Goal: Information Seeking & Learning: Find specific fact

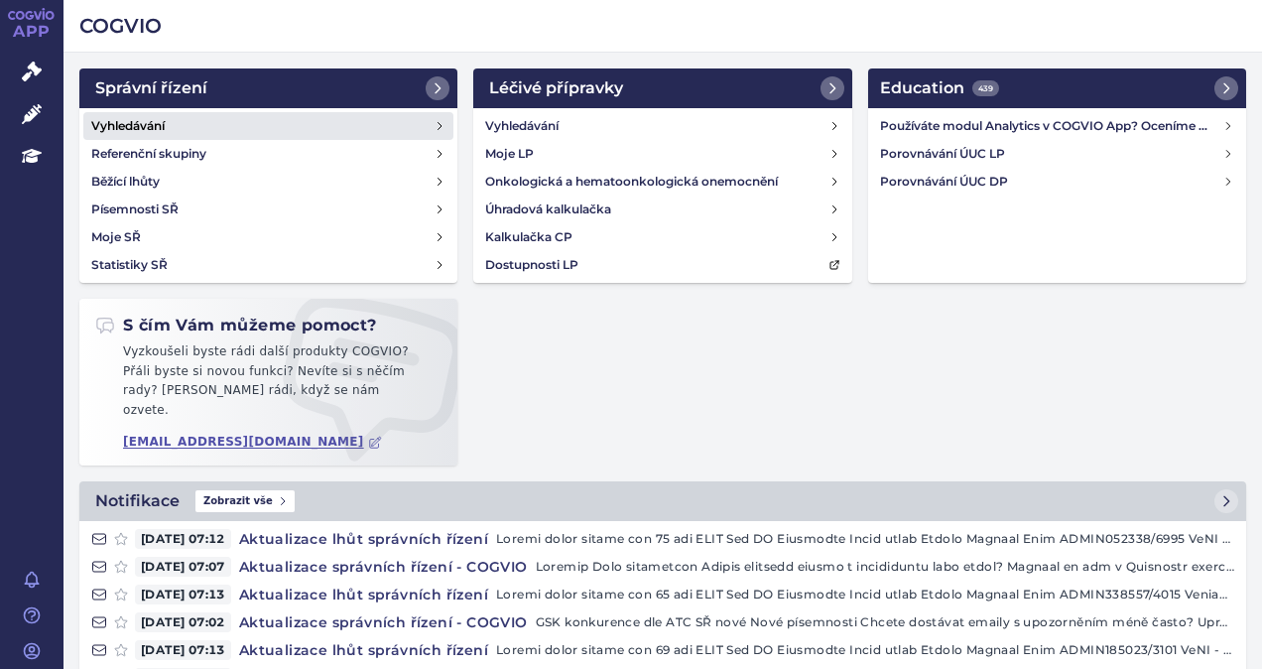
click at [153, 125] on h4 "Vyhledávání" at bounding box center [127, 126] width 73 height 20
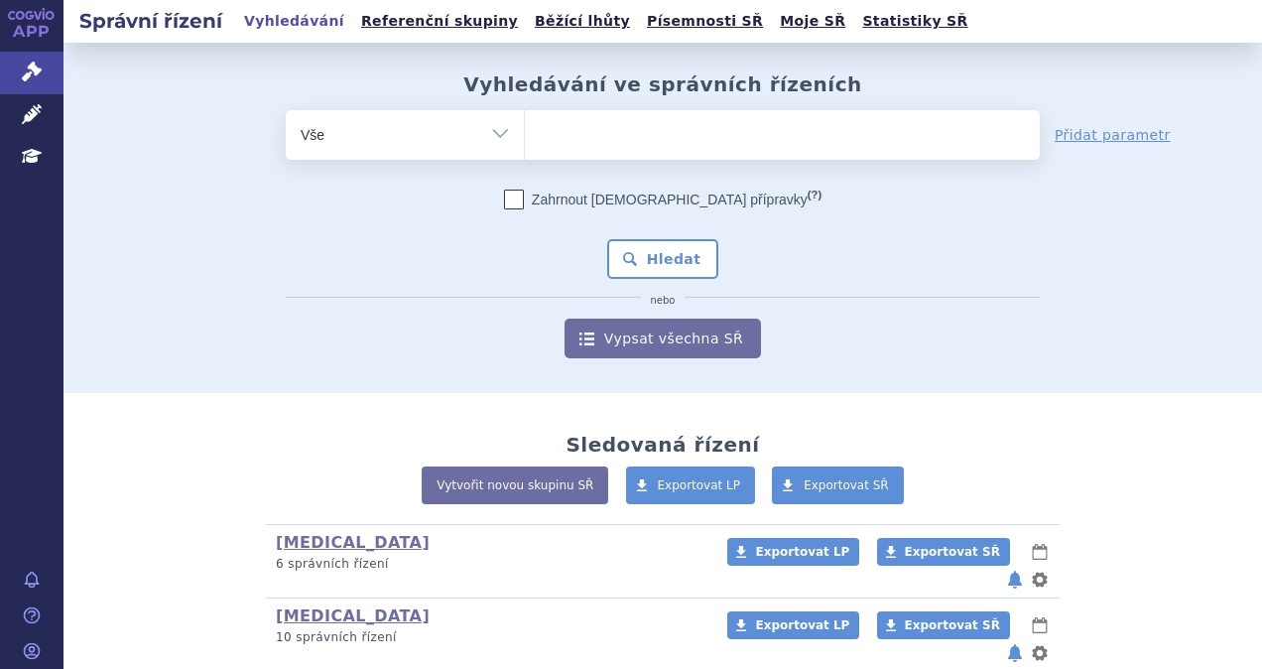
click at [584, 147] on ul at bounding box center [782, 131] width 515 height 42
click at [525, 147] on select at bounding box center [524, 134] width 1 height 50
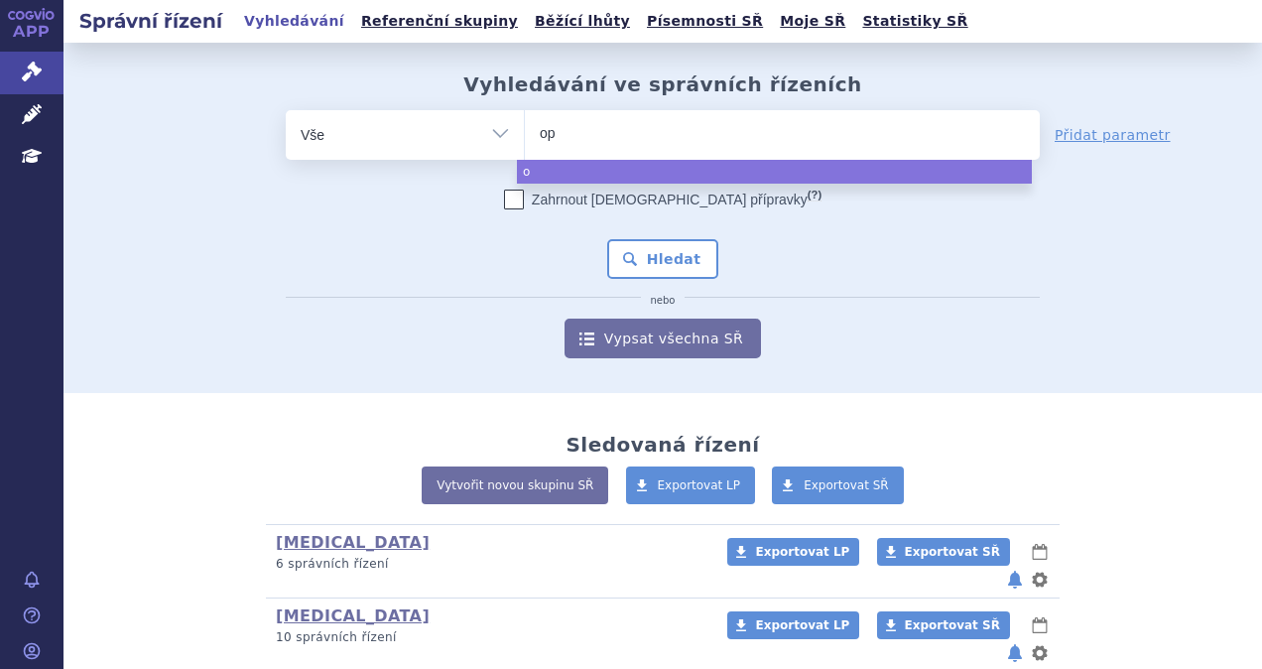
type input "opd"
type input "opdu"
type input "opduala"
type input "opdualag"
select select "opdualag"
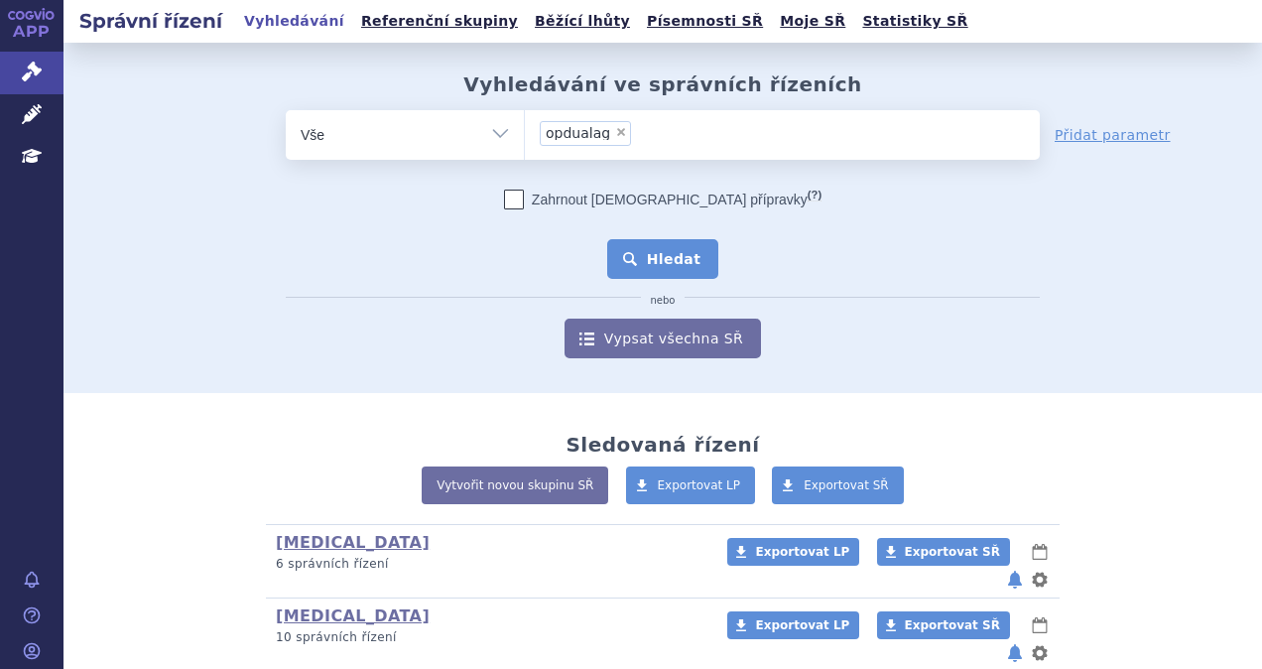
click at [665, 264] on button "Hledat" at bounding box center [663, 259] width 112 height 40
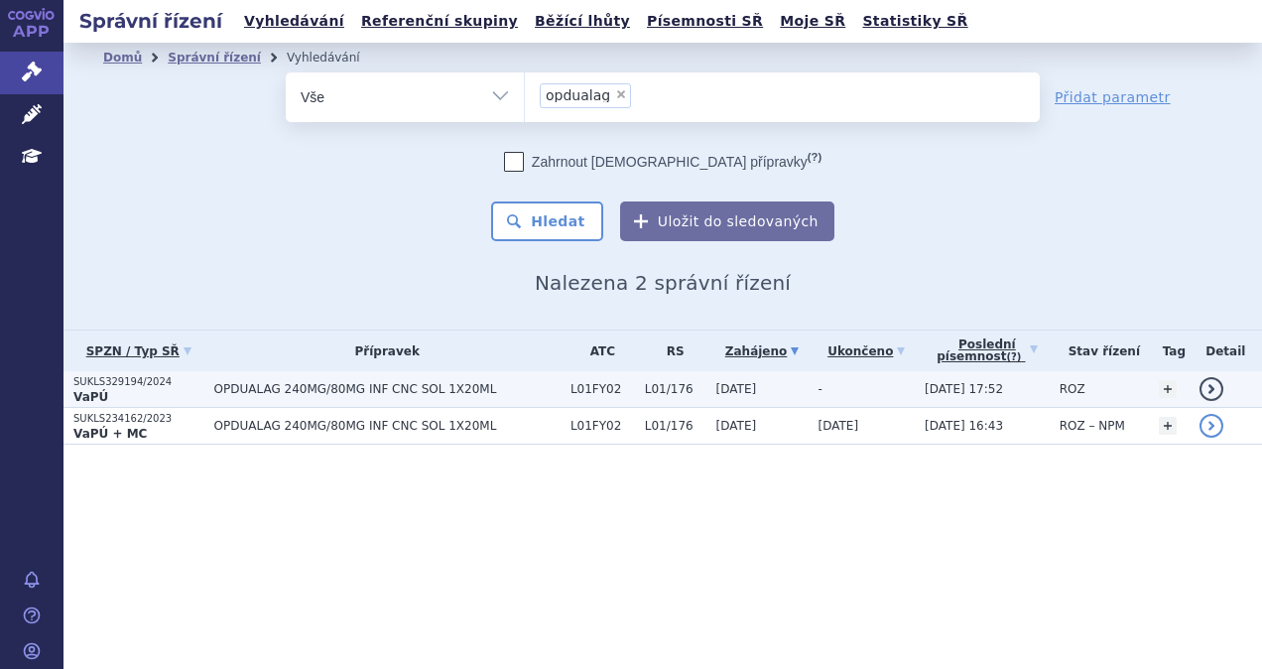
click at [224, 388] on span "OPDUALAG 240MG/80MG INF CNC SOL 1X20ML" at bounding box center [387, 389] width 346 height 14
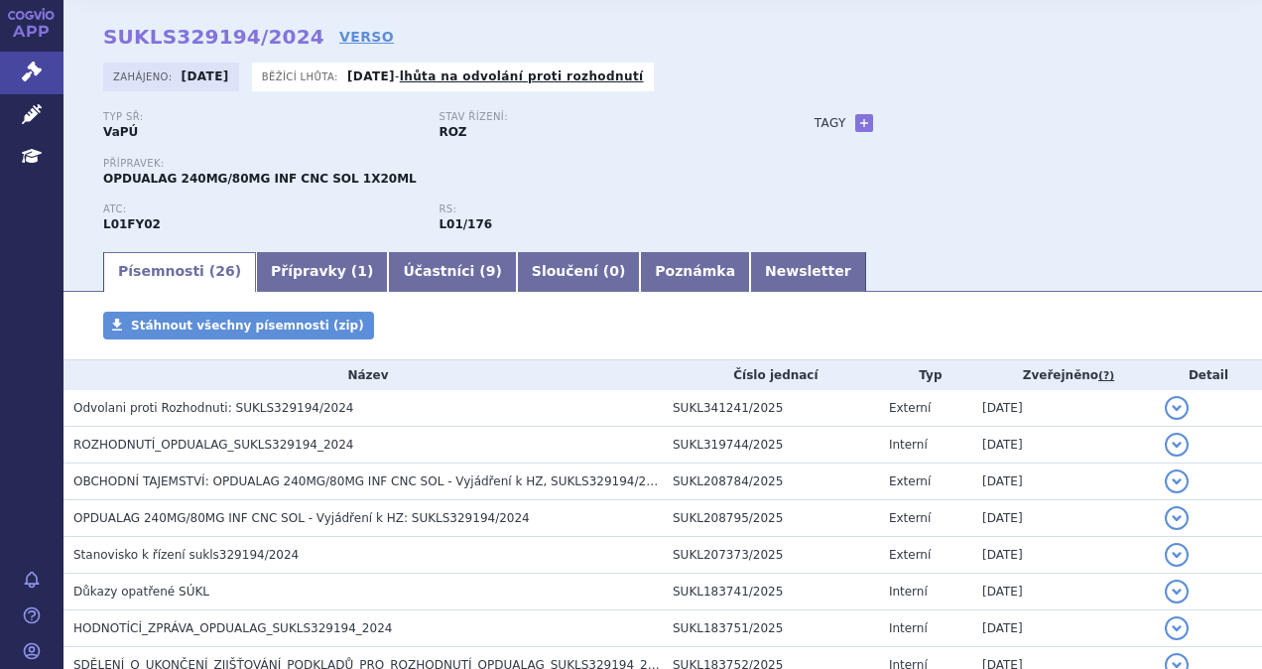
scroll to position [99, 0]
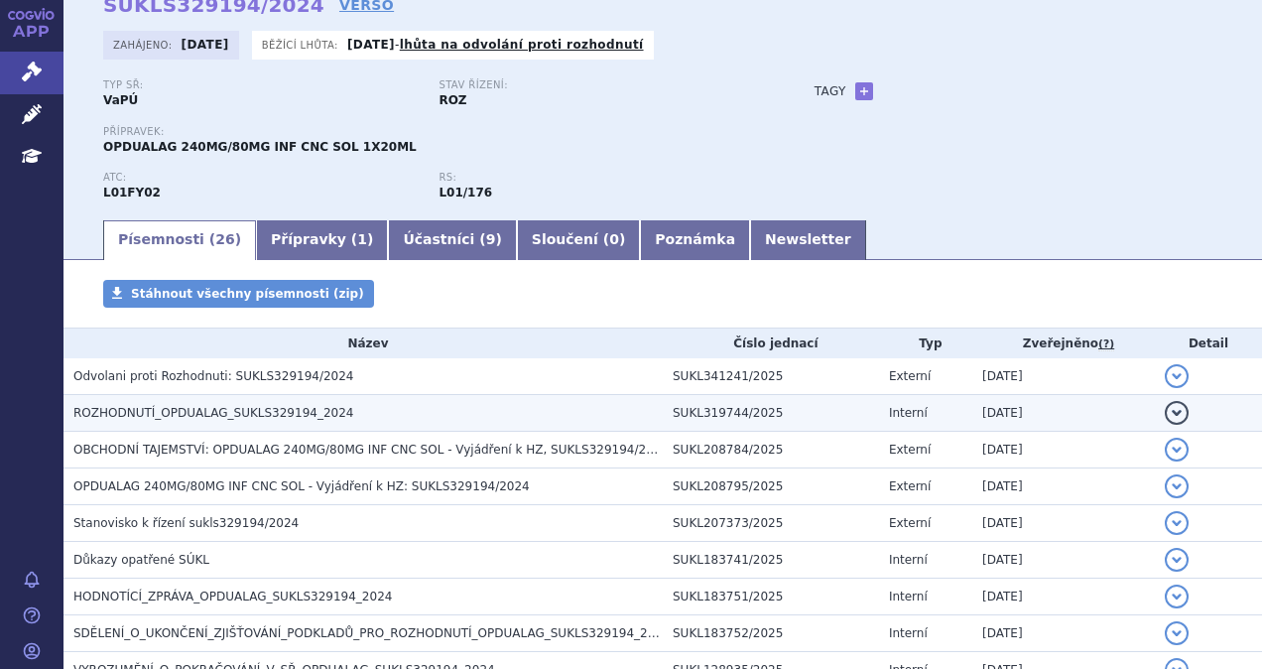
click at [234, 419] on span "ROZHODNUTÍ_OPDUALAG_SUKLS329194_2024" at bounding box center [213, 413] width 280 height 14
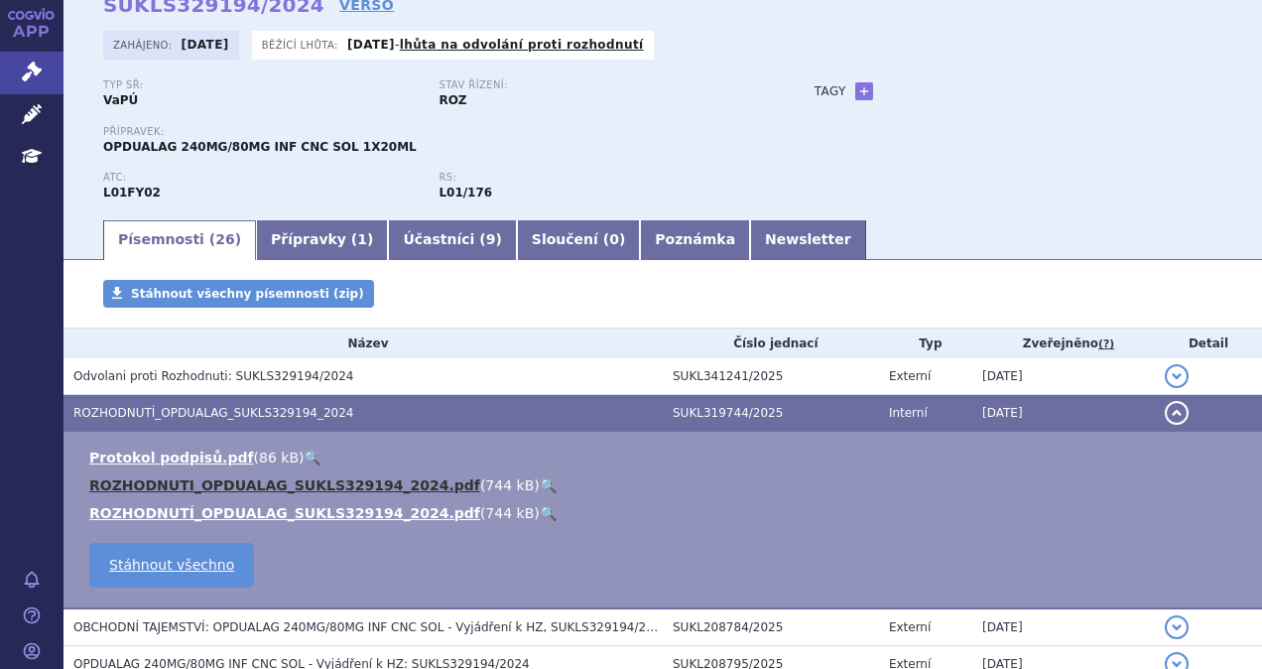
click at [217, 486] on link "ROZHODNUTI_OPDUALAG_SUKLS329194_2024.pdf" at bounding box center [284, 485] width 391 height 16
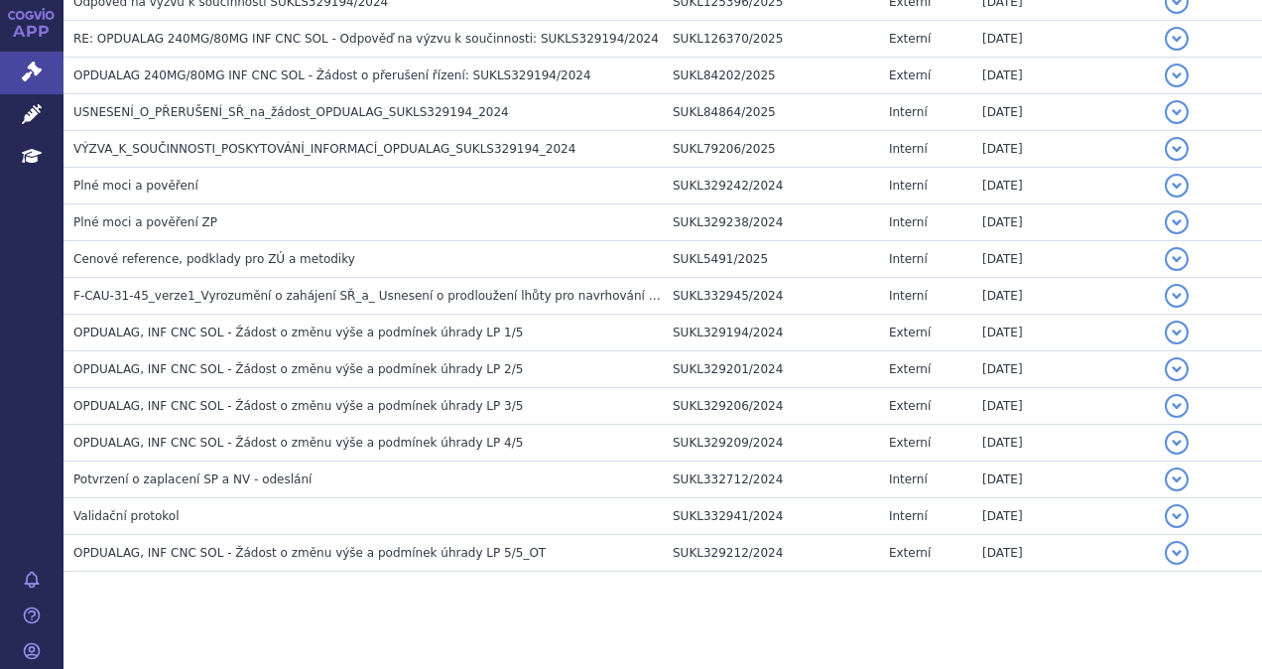
scroll to position [1032, 0]
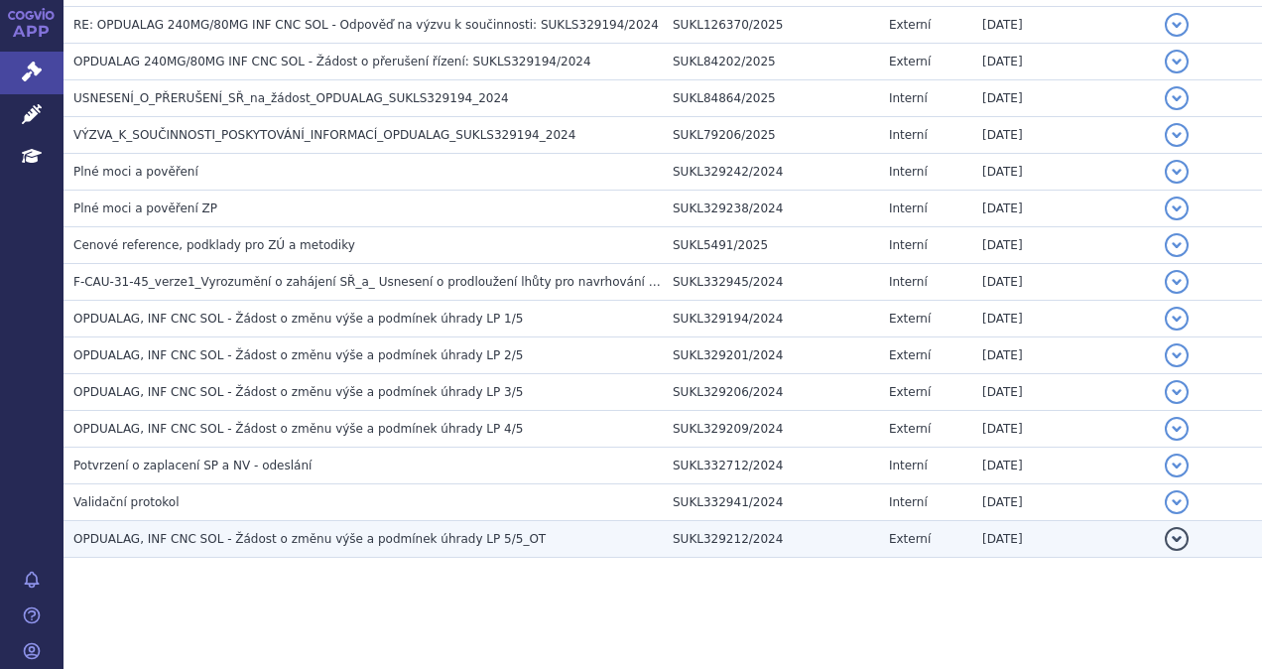
click at [155, 540] on h3 "OPDUALAG, INF CNC SOL - Žádost o změnu výše a podmínek úhrady LP 5/5_OT" at bounding box center [367, 539] width 589 height 20
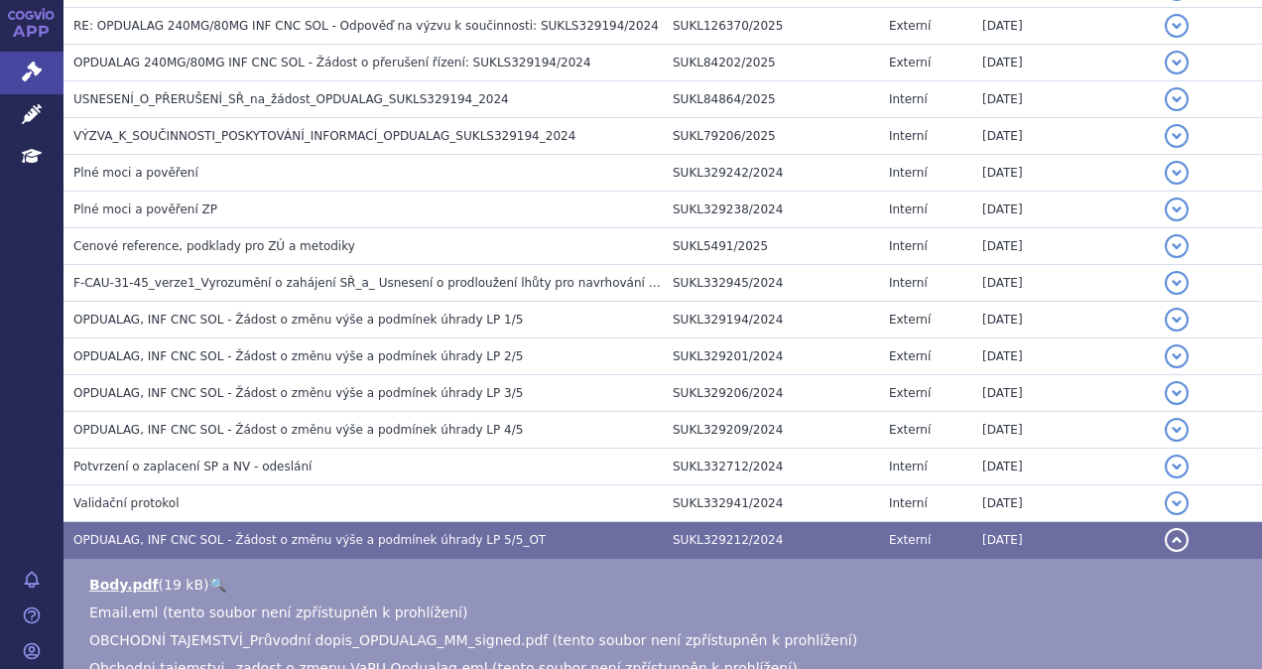
scroll to position [1151, 0]
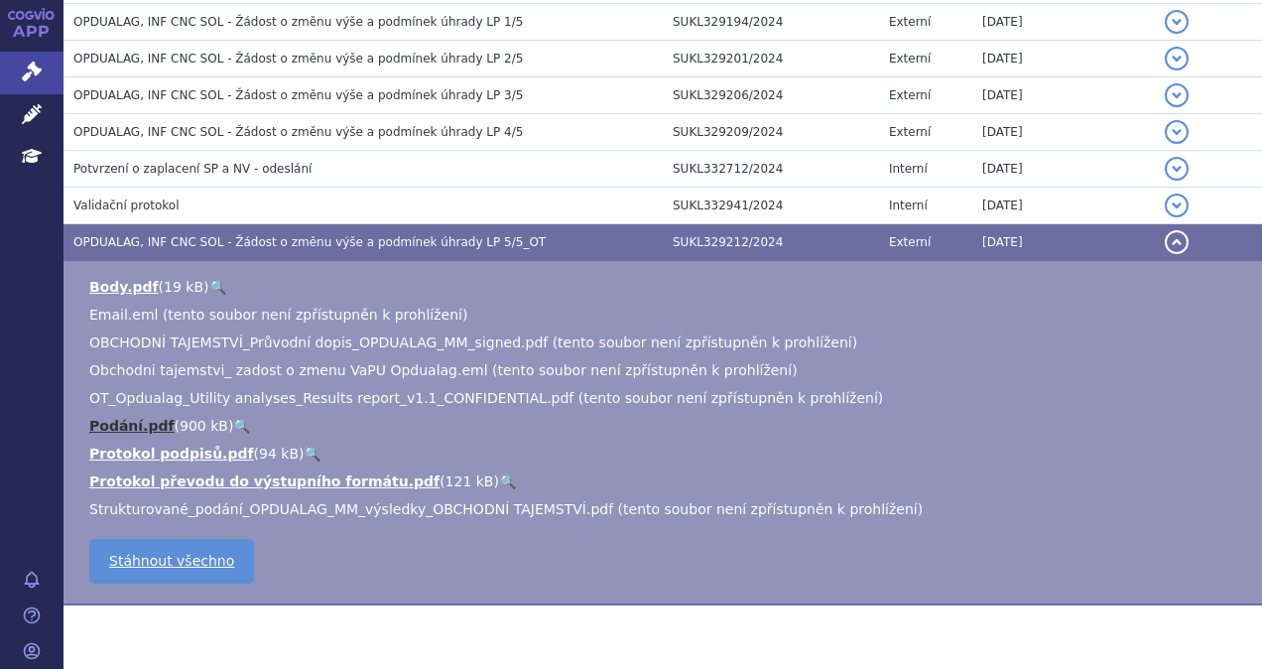
click at [134, 422] on link "Podání.pdf" at bounding box center [131, 426] width 85 height 16
click at [129, 279] on link "Body.pdf" at bounding box center [123, 287] width 69 height 16
click at [149, 235] on span "OPDUALAG, INF CNC SOL - Žádost o změnu výše a podmínek úhrady LP 5/5_OT" at bounding box center [309, 242] width 472 height 14
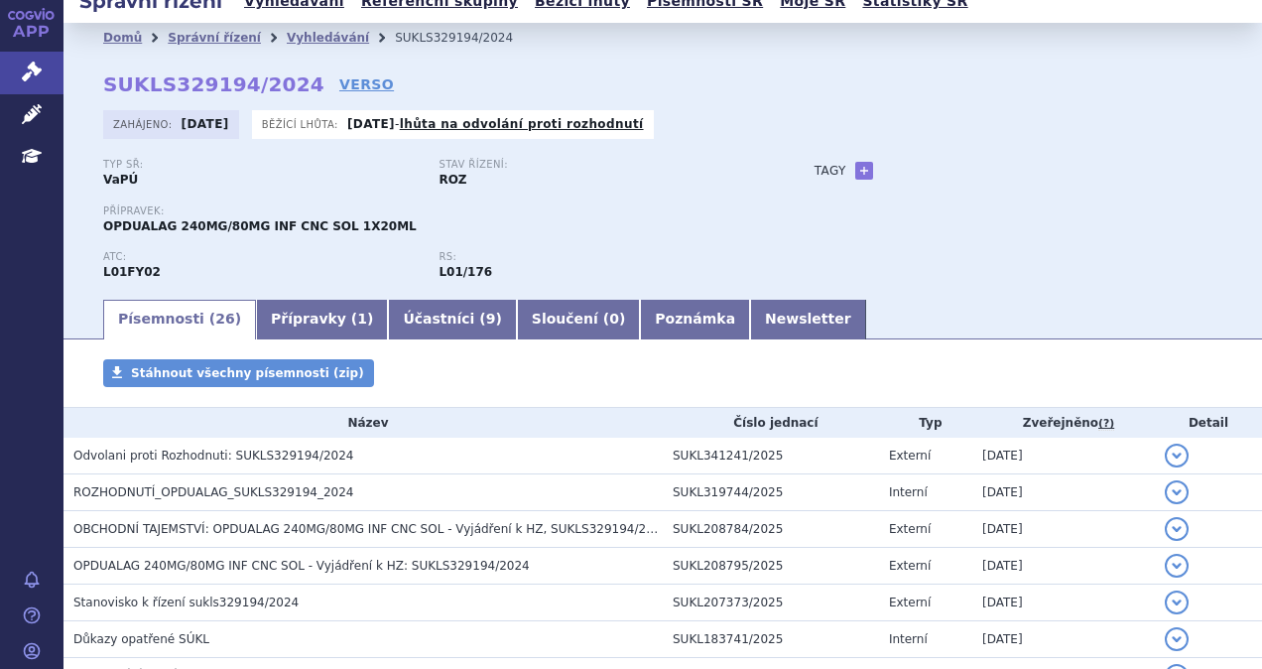
scroll to position [0, 0]
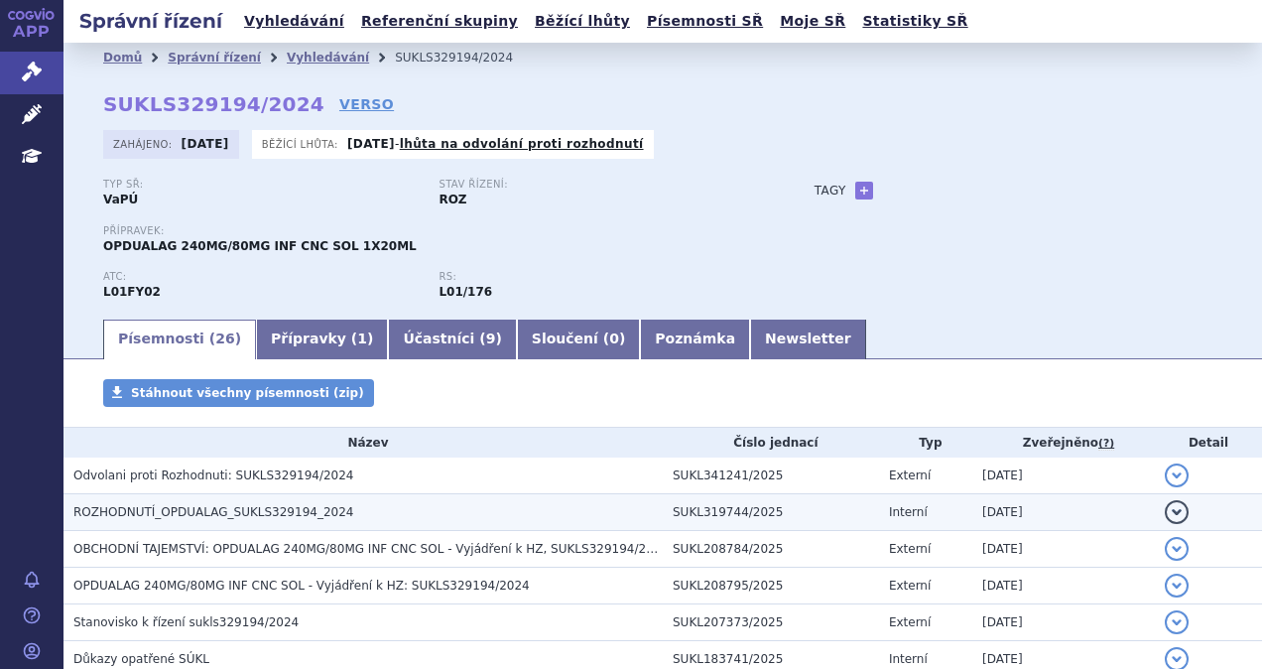
click at [182, 509] on span "ROZHODNUTÍ_OPDUALAG_SUKLS329194_2024" at bounding box center [213, 512] width 280 height 14
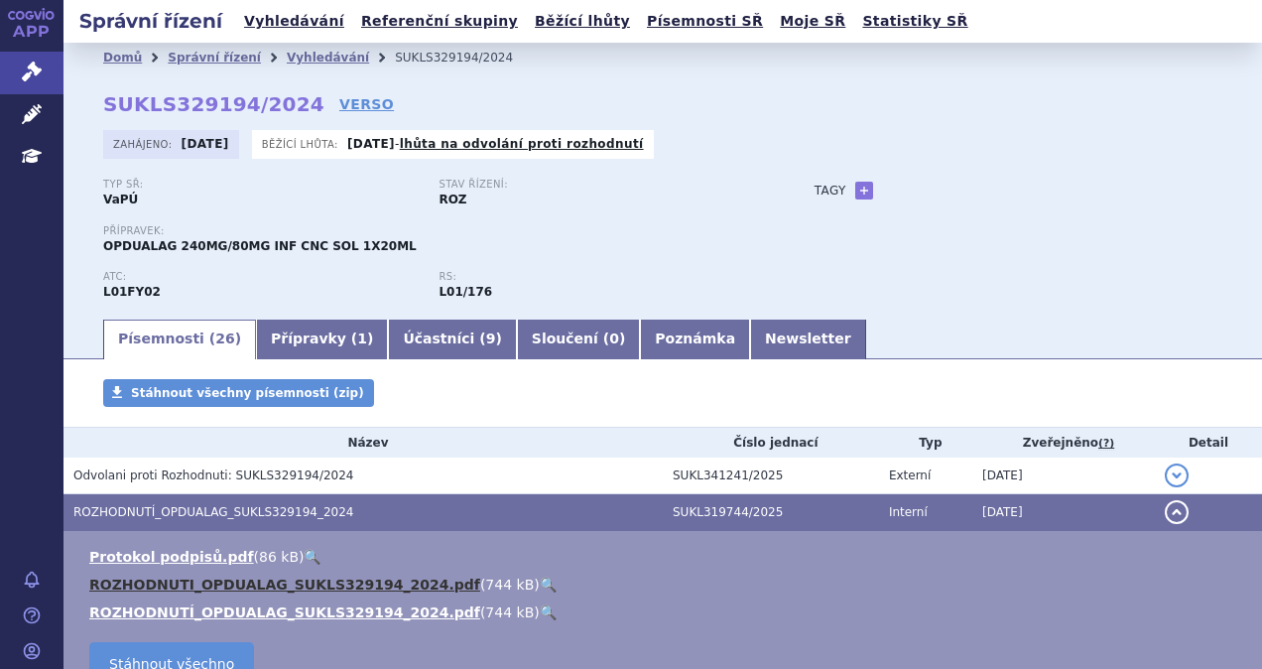
click at [178, 581] on link "ROZHODNUTI_OPDUALAG_SUKLS329194_2024.pdf" at bounding box center [284, 584] width 391 height 16
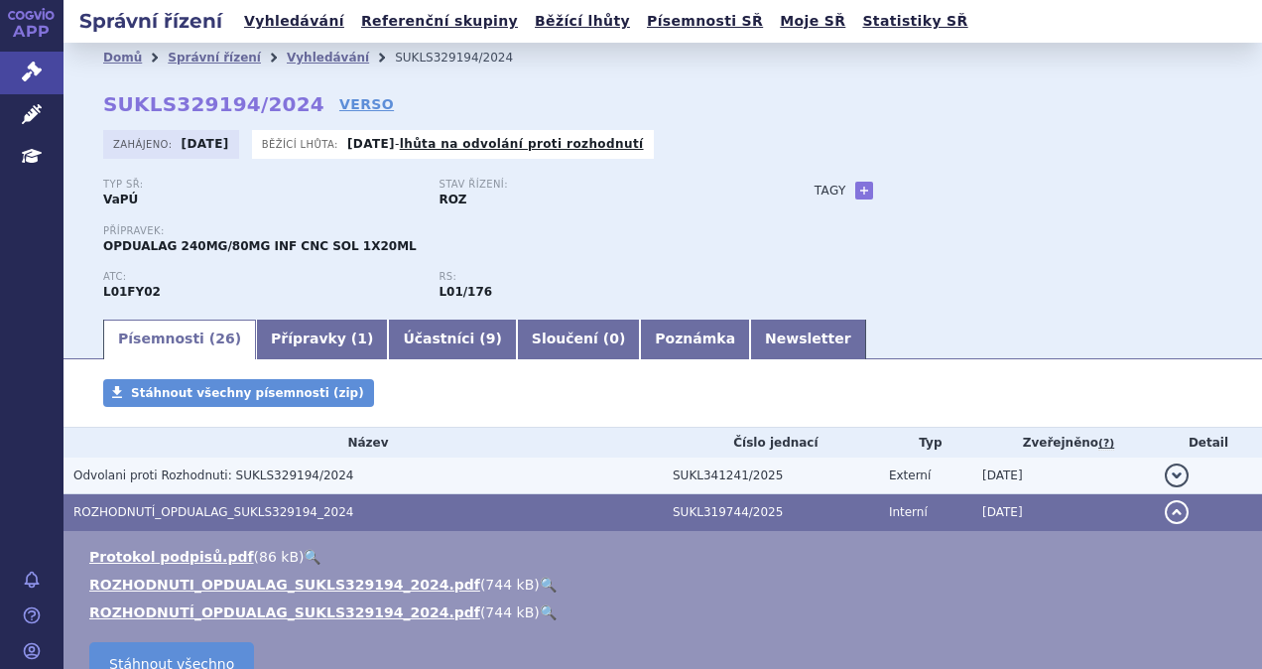
click at [188, 474] on span "Odvolani proti Rozhodnuti: SUKLS329194/2024" at bounding box center [213, 475] width 281 height 14
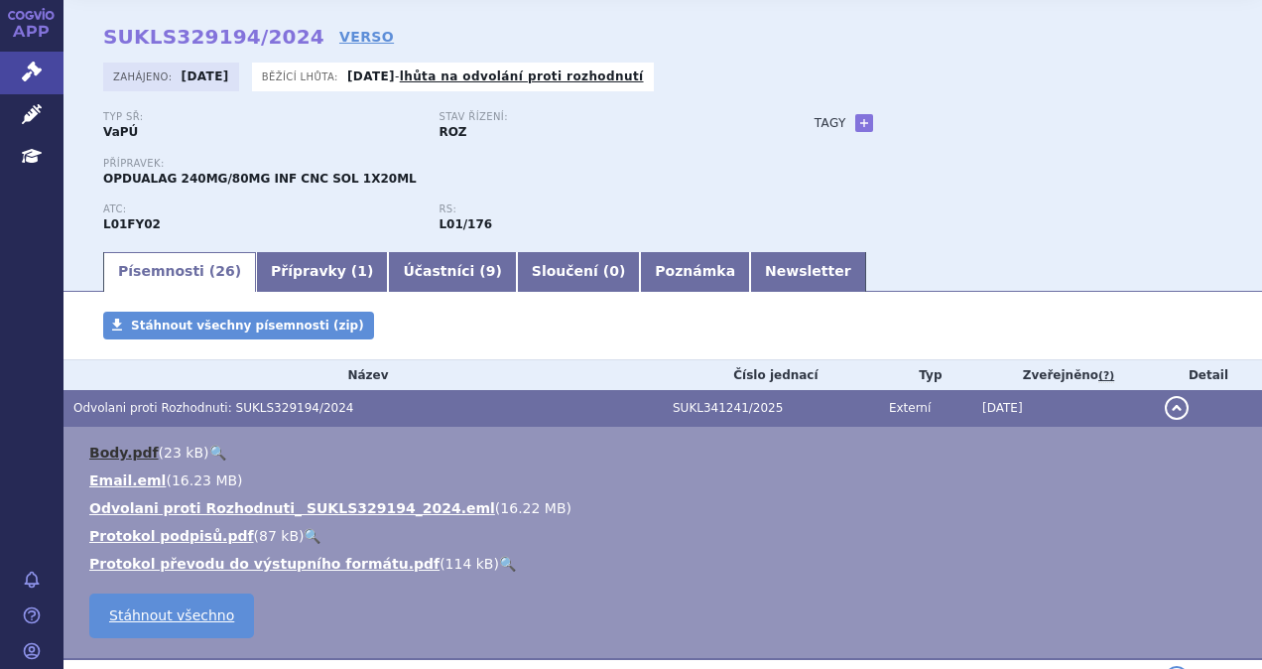
scroll to position [99, 0]
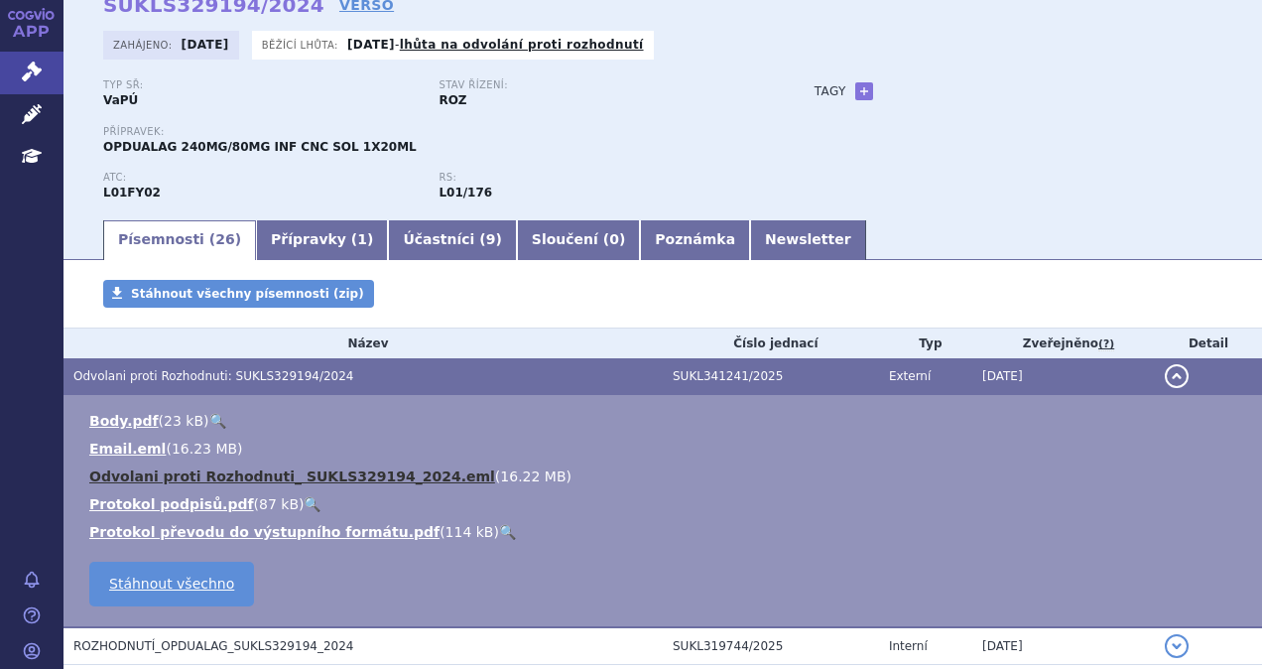
click at [255, 474] on link "Odvolani proti Rozhodnuti_ SUKLS329194_2024.eml" at bounding box center [292, 476] width 406 height 16
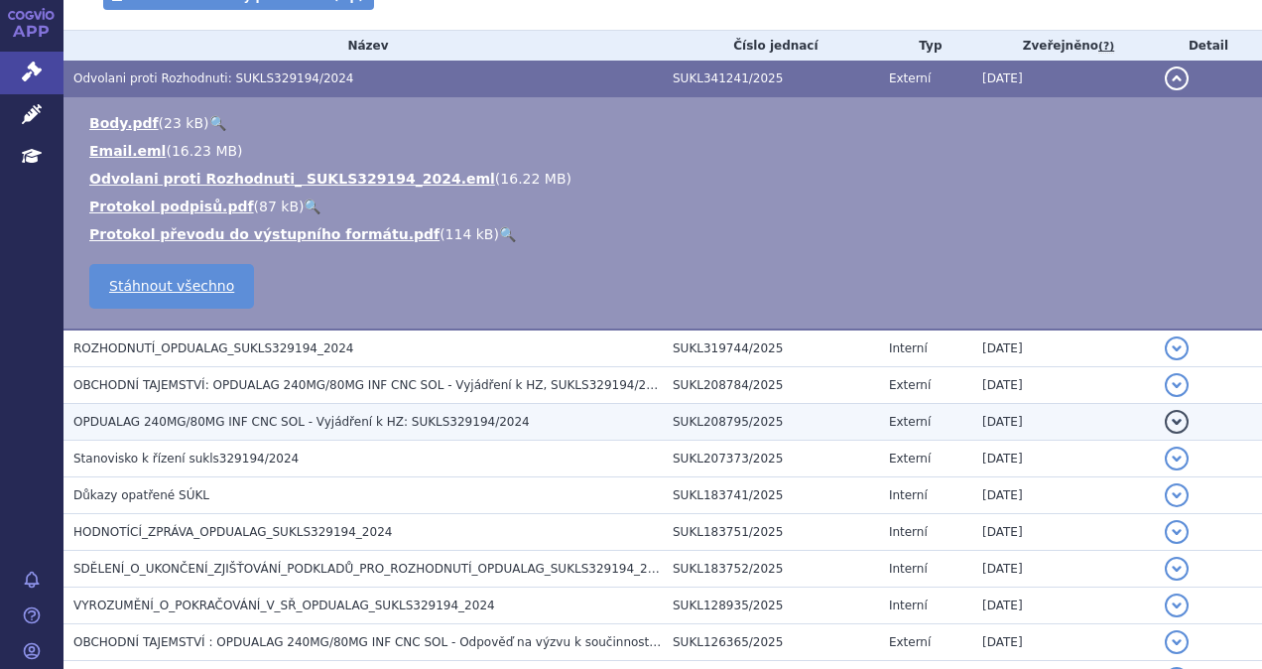
scroll to position [298, 0]
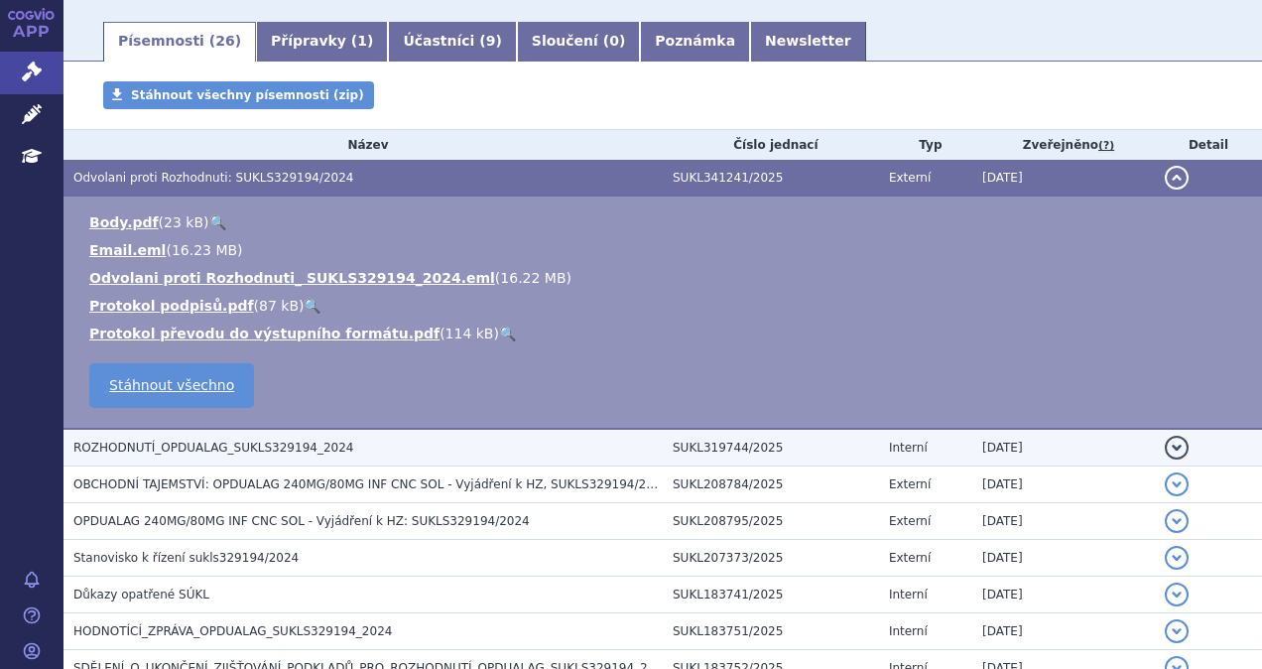
click at [196, 439] on h3 "ROZHODNUTÍ_OPDUALAG_SUKLS329194_2024" at bounding box center [367, 448] width 589 height 20
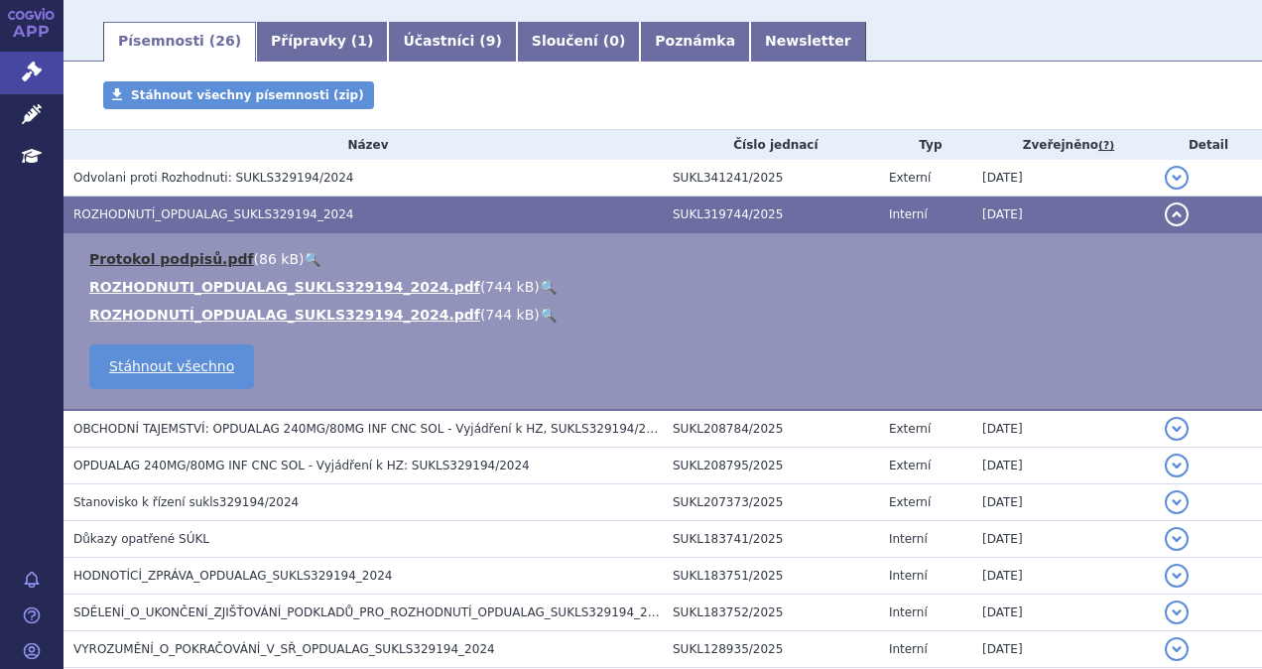
click at [205, 254] on link "Protokol podpisů.pdf" at bounding box center [171, 259] width 165 height 16
